Goal: Task Accomplishment & Management: Complete application form

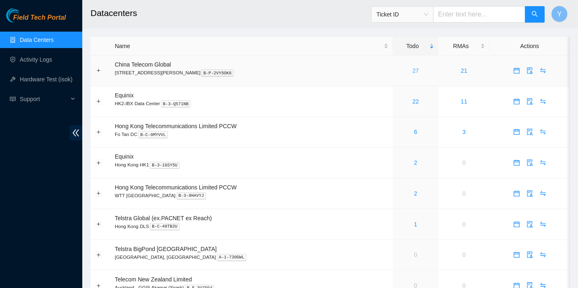
click at [412, 69] on link "27" at bounding box center [415, 70] width 7 height 7
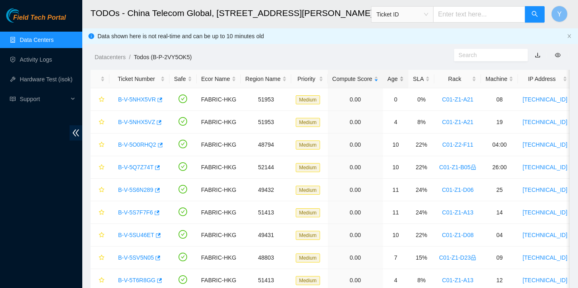
click at [392, 79] on div "Age" at bounding box center [395, 78] width 16 height 9
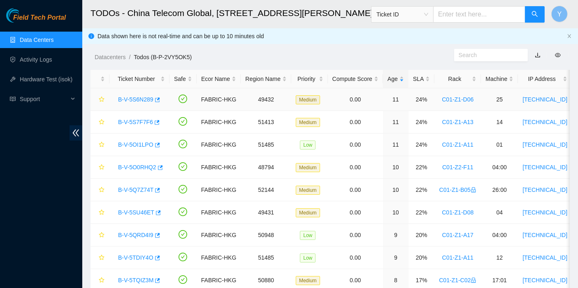
click at [141, 101] on link "B-V-5S6N289" at bounding box center [135, 99] width 35 height 7
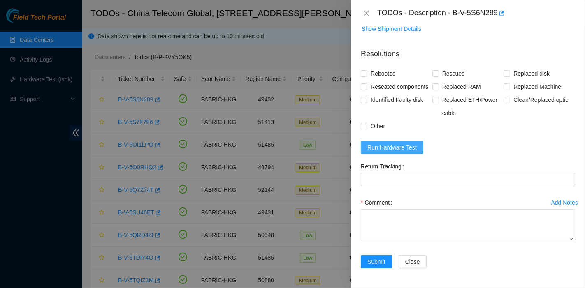
click at [405, 145] on span "Run Hardware Test" at bounding box center [391, 147] width 49 height 9
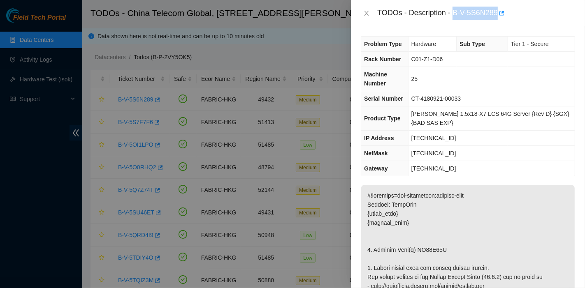
drag, startPoint x: 453, startPoint y: 13, endPoint x: 499, endPoint y: 21, distance: 46.7
click at [499, 21] on div "TODOs - Description - B-V-5S6N289" at bounding box center [468, 13] width 234 height 26
copy div "B-V-5S6N289"
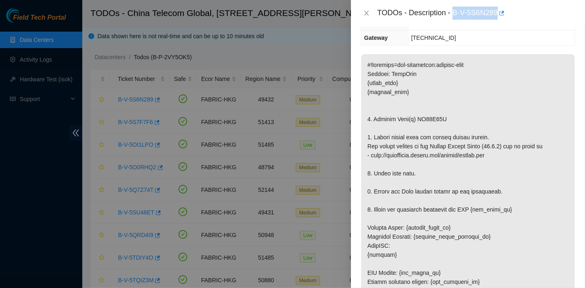
scroll to position [146, 0]
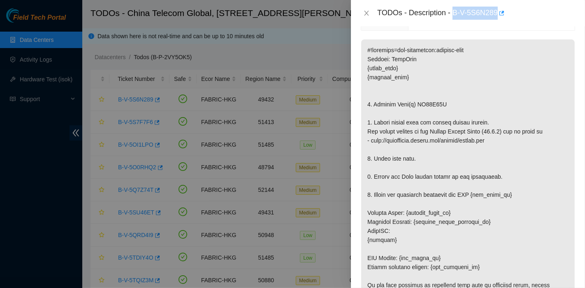
click at [524, 65] on p at bounding box center [467, 262] width 213 height 447
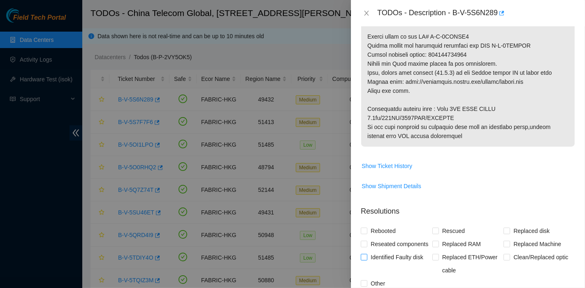
scroll to position [487, 0]
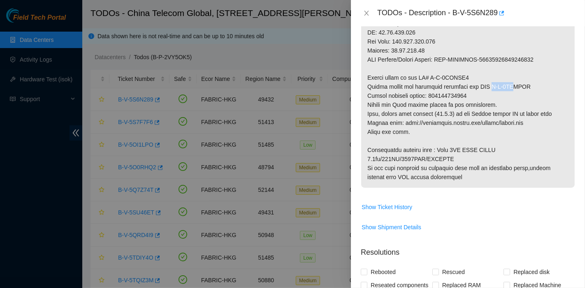
scroll to position [443, 0]
drag, startPoint x: 488, startPoint y: 81, endPoint x: 526, endPoint y: 87, distance: 38.7
copy p "B-V-5SKMASD"
drag, startPoint x: 454, startPoint y: 111, endPoint x: 454, endPoint y: 103, distance: 7.4
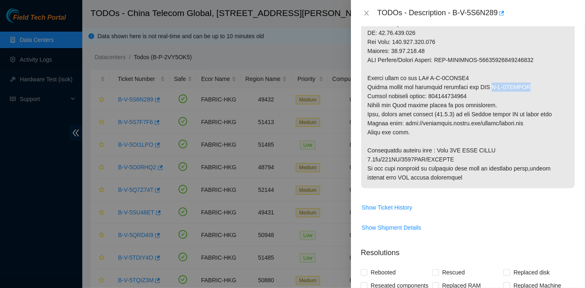
drag, startPoint x: 426, startPoint y: 74, endPoint x: 468, endPoint y: 76, distance: 41.6
copy p "B-V-5SKMAS4"
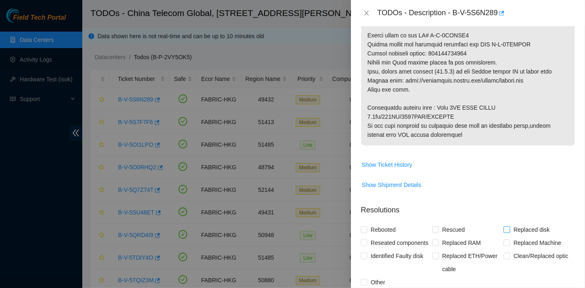
scroll to position [486, 0]
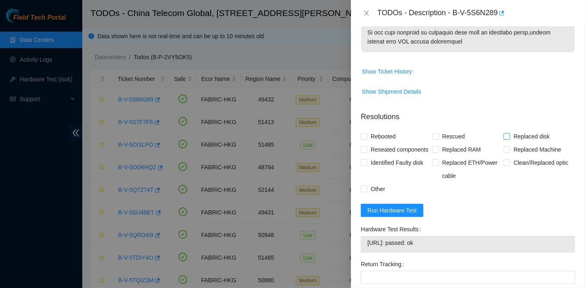
click at [512, 136] on span "Replaced disk" at bounding box center [531, 136] width 43 height 13
click at [509, 136] on input "Replaced disk" at bounding box center [506, 136] width 6 height 6
checkbox input "true"
click at [439, 139] on span "Rescued" at bounding box center [453, 137] width 29 height 13
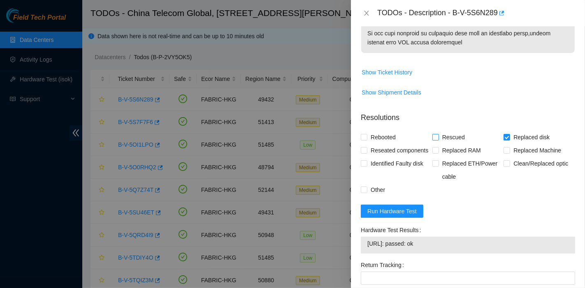
click at [437, 139] on input "Rescued" at bounding box center [435, 137] width 6 height 6
checkbox input "true"
click at [386, 138] on span "Rebooted" at bounding box center [383, 137] width 32 height 13
click at [366, 138] on input "Rebooted" at bounding box center [364, 137] width 6 height 6
checkbox input "true"
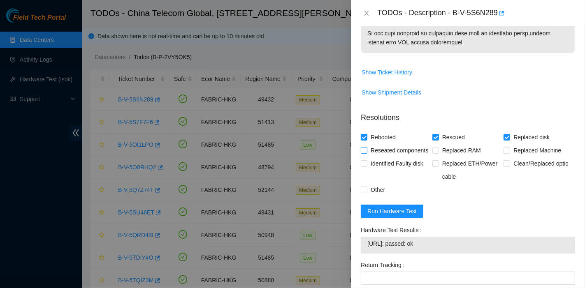
click at [386, 148] on span "Reseated components" at bounding box center [399, 150] width 64 height 13
click at [366, 148] on input "Reseated components" at bounding box center [364, 150] width 6 height 6
checkbox input "true"
click at [542, 157] on div "Replaced Machine" at bounding box center [539, 150] width 72 height 13
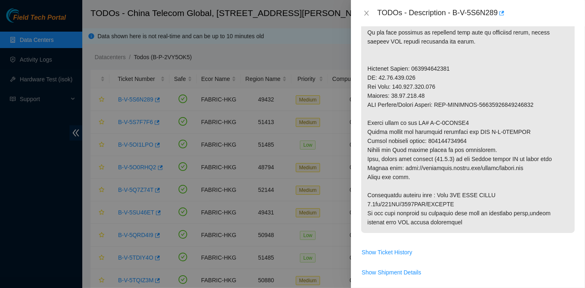
scroll to position [398, 0]
drag, startPoint x: 469, startPoint y: 138, endPoint x: 431, endPoint y: 137, distance: 37.8
click at [431, 137] on p at bounding box center [467, 10] width 213 height 447
copy p "425421603672"
click at [507, 156] on p at bounding box center [467, 10] width 213 height 447
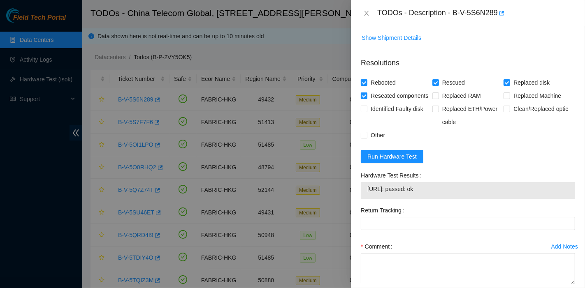
click at [391, 240] on div "Return Tracking" at bounding box center [467, 222] width 221 height 36
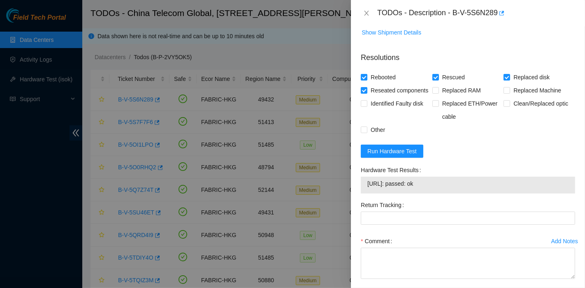
click at [391, 235] on div "Return Tracking" at bounding box center [467, 217] width 221 height 36
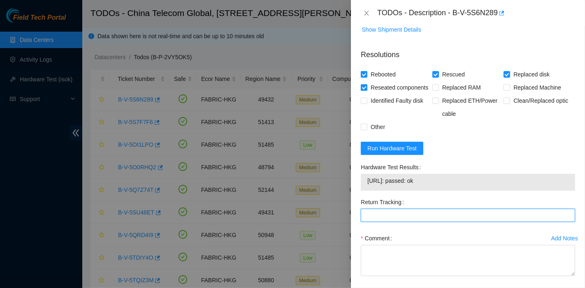
click at [391, 222] on Tracking "Return Tracking" at bounding box center [468, 215] width 214 height 13
paste Tracking "425421603672"
type Tracking "425421603672"
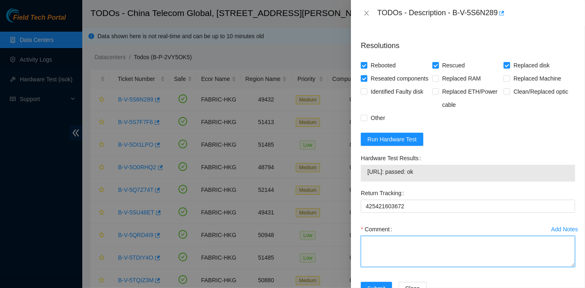
click at [492, 267] on textarea "Comment" at bounding box center [468, 251] width 214 height 31
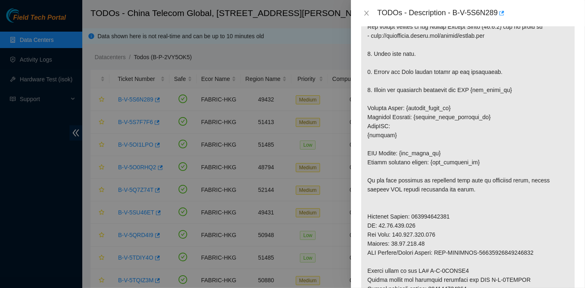
scroll to position [250, 0]
type textarea "pass ok"
drag, startPoint x: 0, startPoint y: 140, endPoint x: 4, endPoint y: 146, distance: 7.1
click at [0, 140] on div at bounding box center [292, 144] width 585 height 288
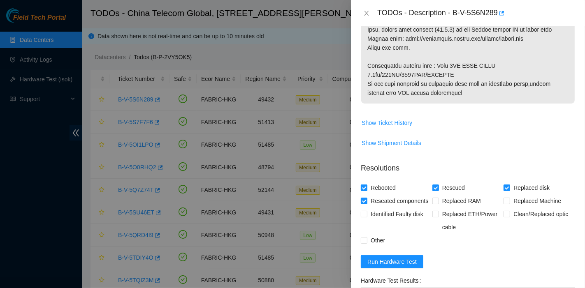
scroll to position [689, 0]
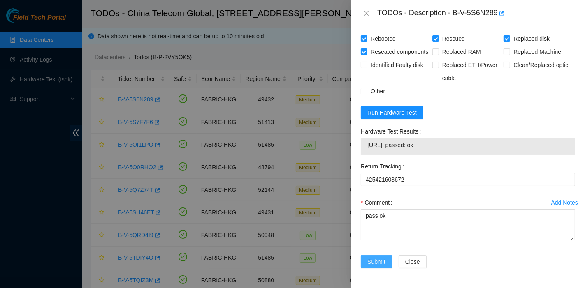
click at [377, 259] on span "Submit" at bounding box center [376, 261] width 18 height 9
drag, startPoint x: 180, startPoint y: 39, endPoint x: 156, endPoint y: 33, distance: 24.4
click at [156, 33] on div at bounding box center [292, 144] width 585 height 288
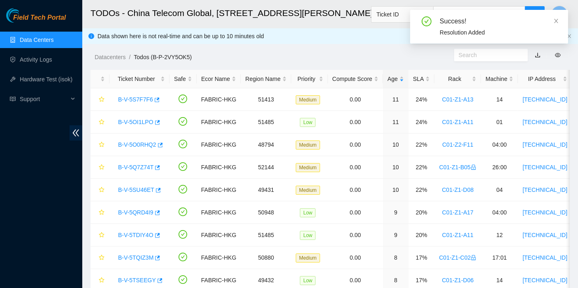
scroll to position [105, 0]
click at [558, 20] on icon "close" at bounding box center [556, 21] width 6 height 6
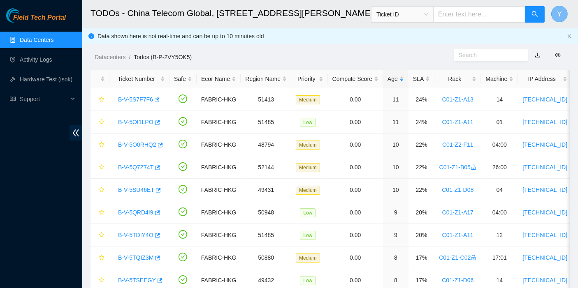
click at [561, 14] on span "Y" at bounding box center [559, 14] width 5 height 10
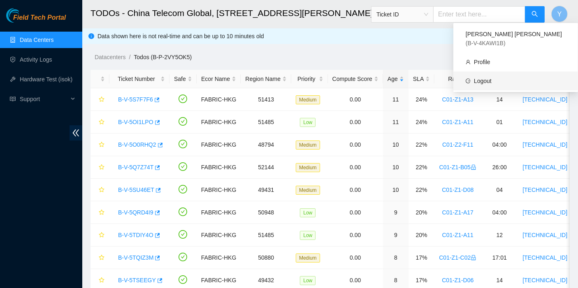
click at [491, 78] on link "Logout" at bounding box center [483, 81] width 18 height 7
